Goal: Check status: Check status

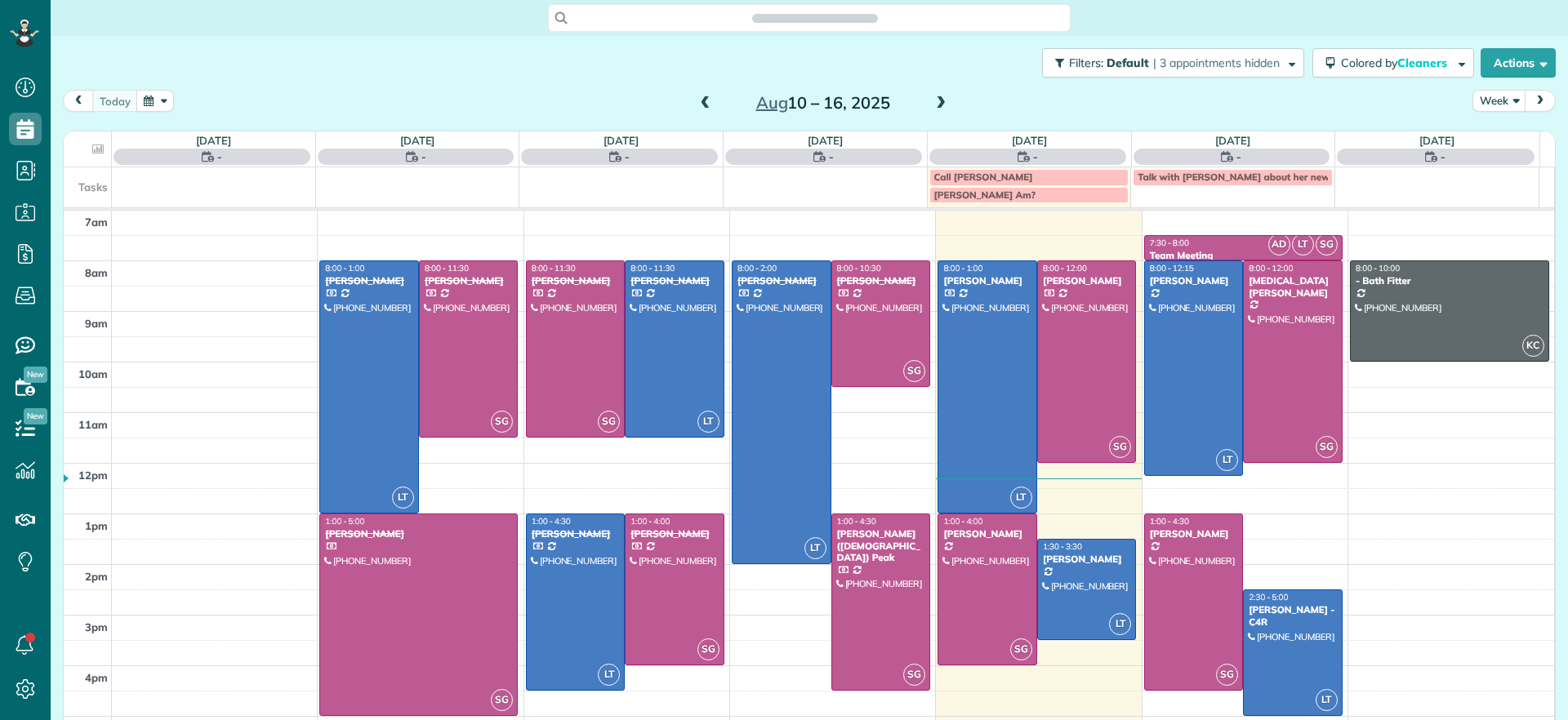
scroll to position [8, 8]
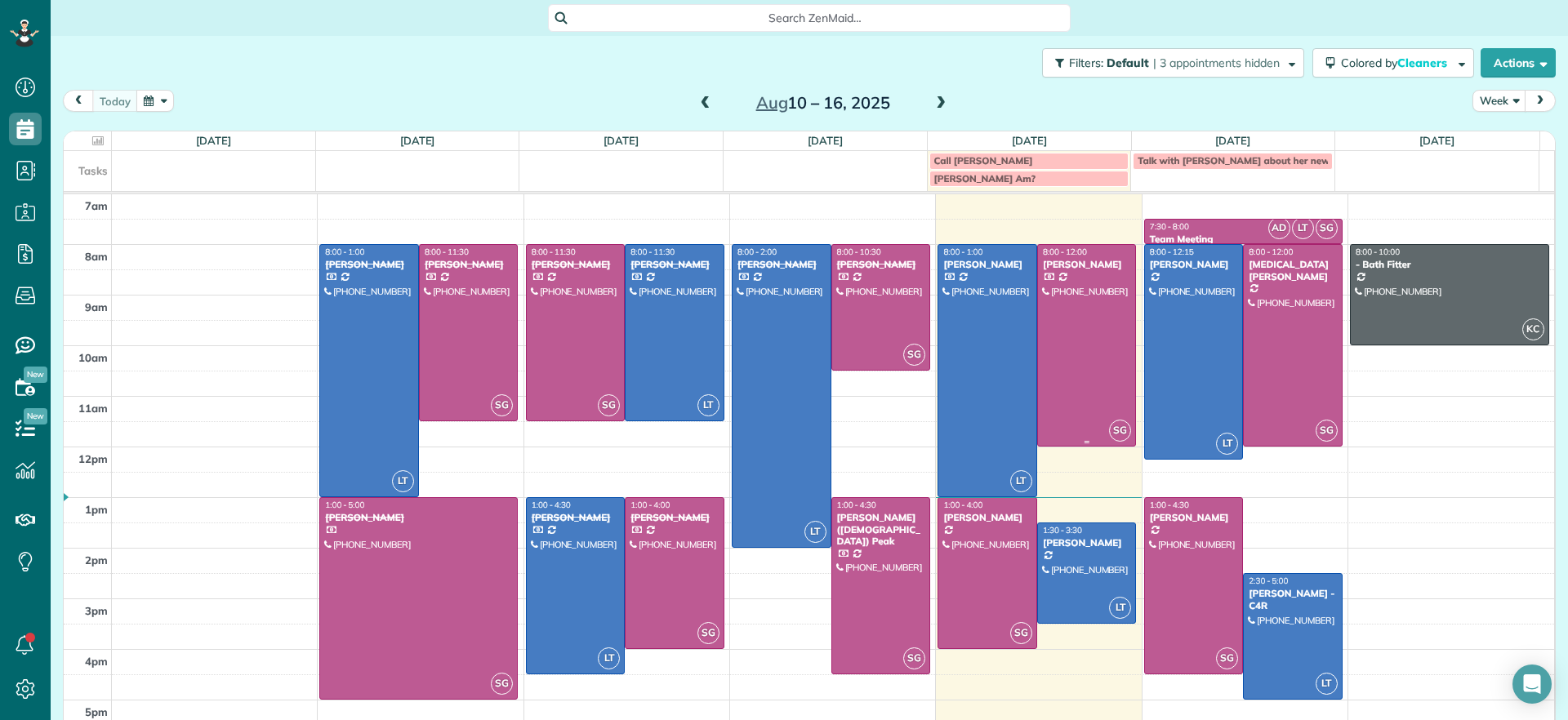
click at [1085, 327] on div at bounding box center [1087, 345] width 98 height 200
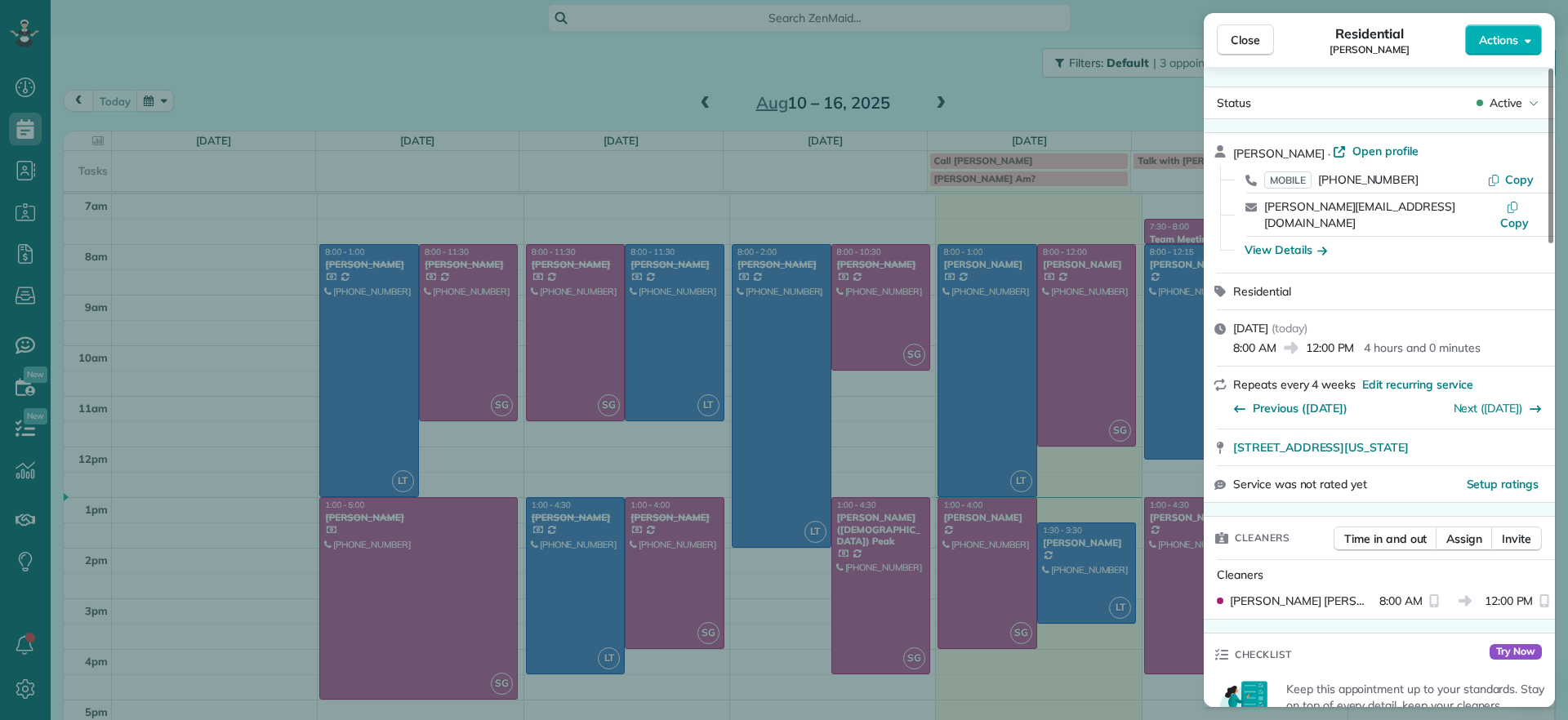
drag, startPoint x: 1230, startPoint y: 438, endPoint x: 1533, endPoint y: 417, distance: 303.7
click at [1533, 429] on div "[STREET_ADDRESS][US_STATE]" at bounding box center [1379, 447] width 351 height 36
click at [983, 556] on div "Close Residential [PERSON_NAME] Actions Status Active [PERSON_NAME] · Open prof…" at bounding box center [784, 360] width 1568 height 720
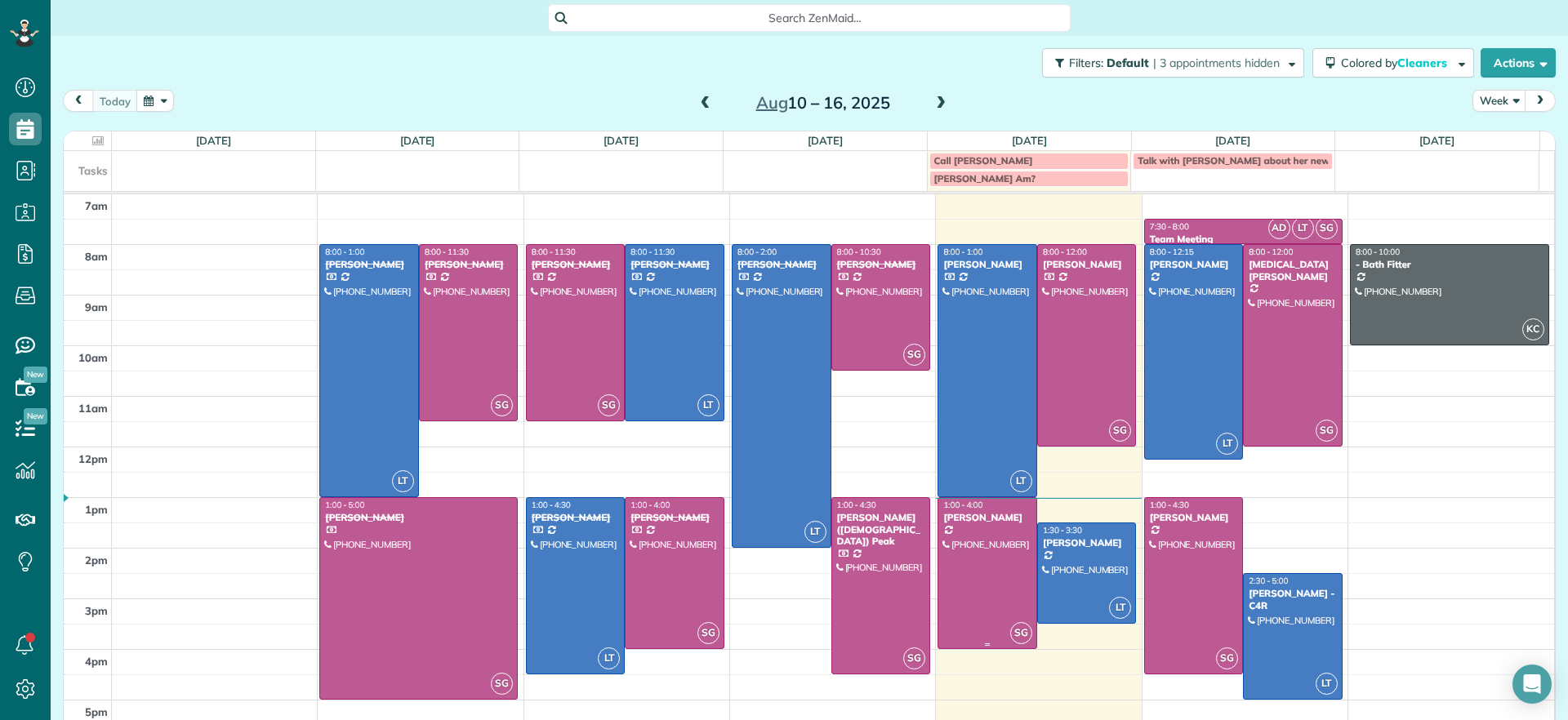
click at [988, 556] on div at bounding box center [988, 573] width 98 height 150
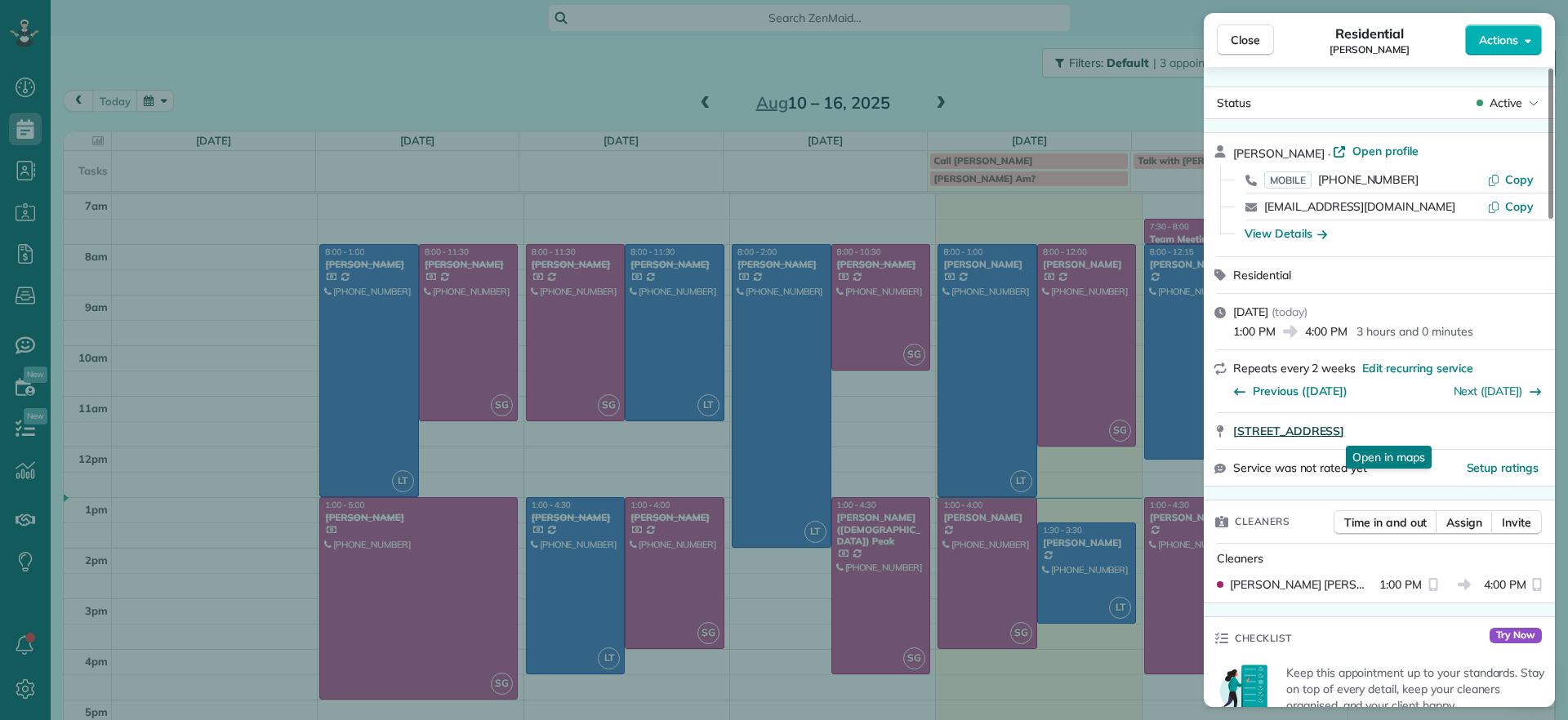
drag, startPoint x: 1224, startPoint y: 436, endPoint x: 1495, endPoint y: 423, distance: 271.3
click at [1495, 423] on div "[STREET_ADDRESS] Open in maps Open in maps" at bounding box center [1379, 431] width 351 height 36
